Goal: Navigation & Orientation: Find specific page/section

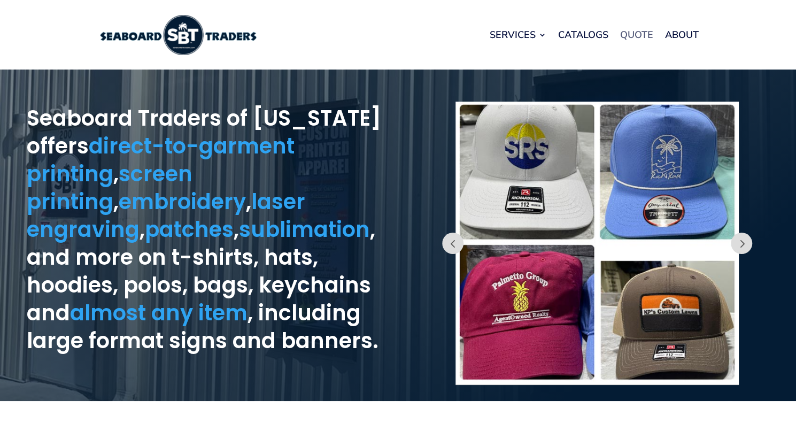
click at [633, 30] on link "Quote" at bounding box center [636, 34] width 33 height 41
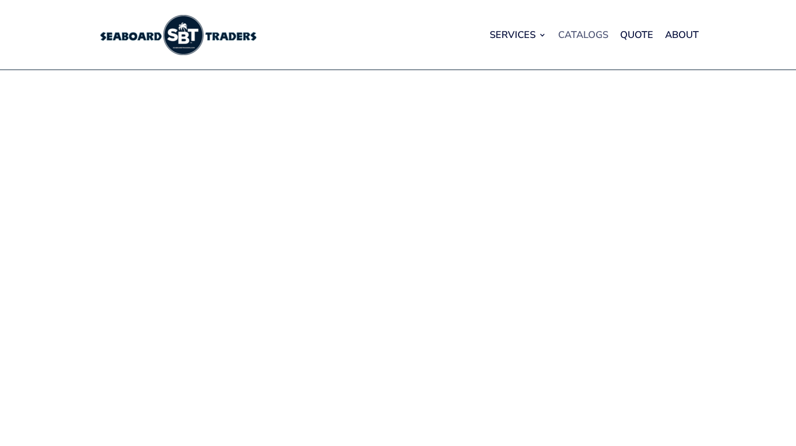
click at [587, 36] on link "Catalogs" at bounding box center [583, 34] width 50 height 41
